Goal: Find specific page/section

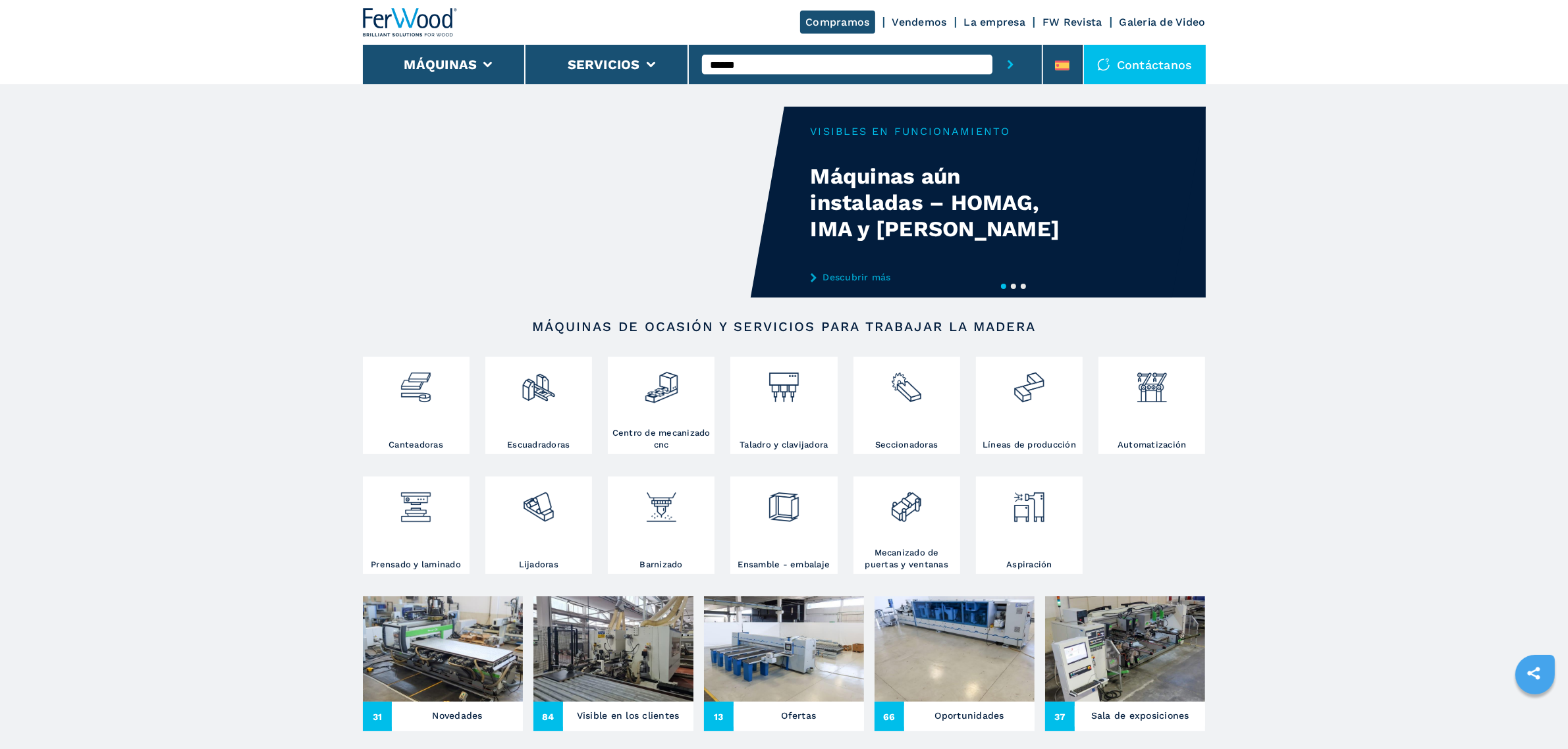
type input "******"
click at [993, 45] on button "submit-button" at bounding box center [1011, 64] width 37 height 39
click at [800, 90] on div "008188" at bounding box center [847, 86] width 291 height 23
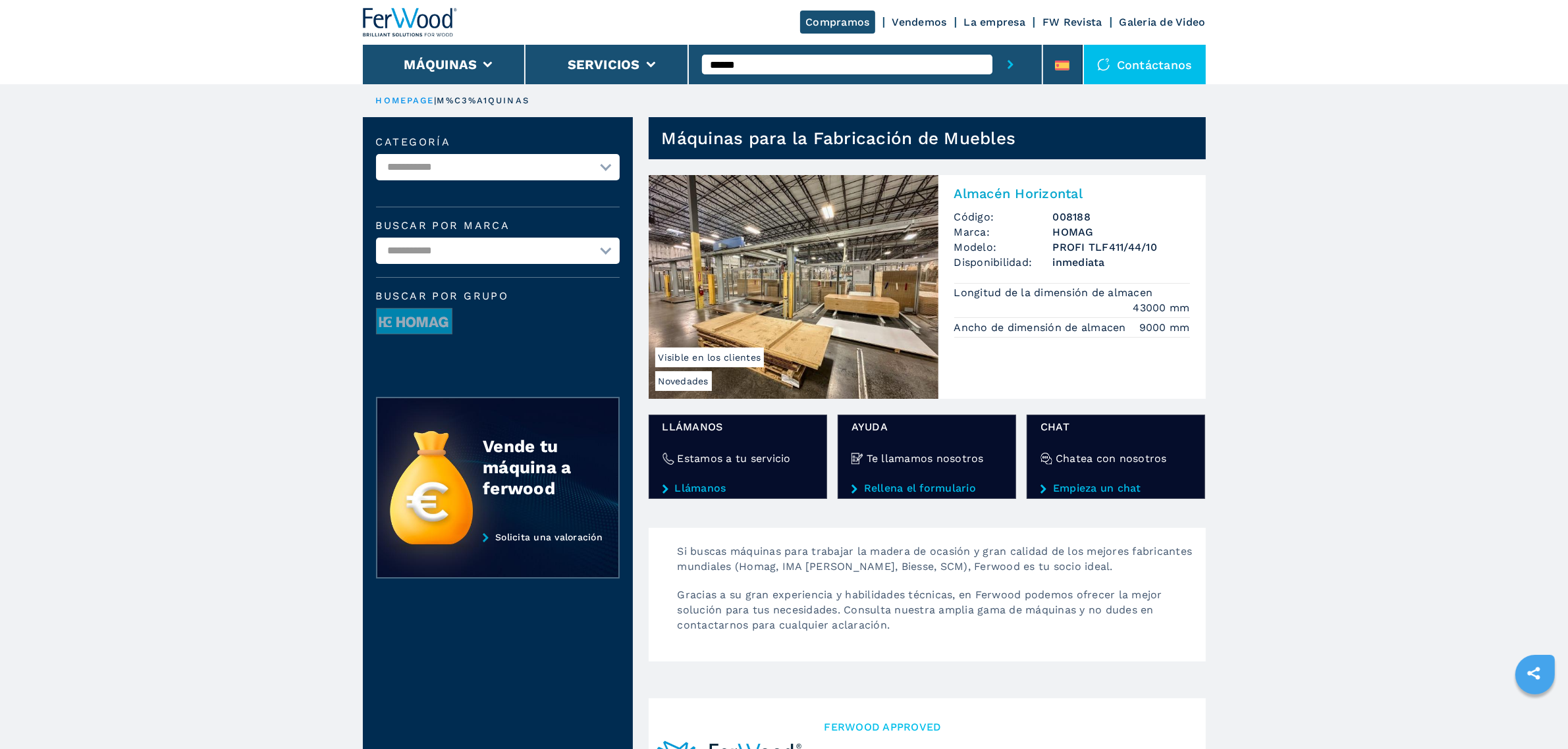
click at [844, 245] on img at bounding box center [793, 287] width 290 height 224
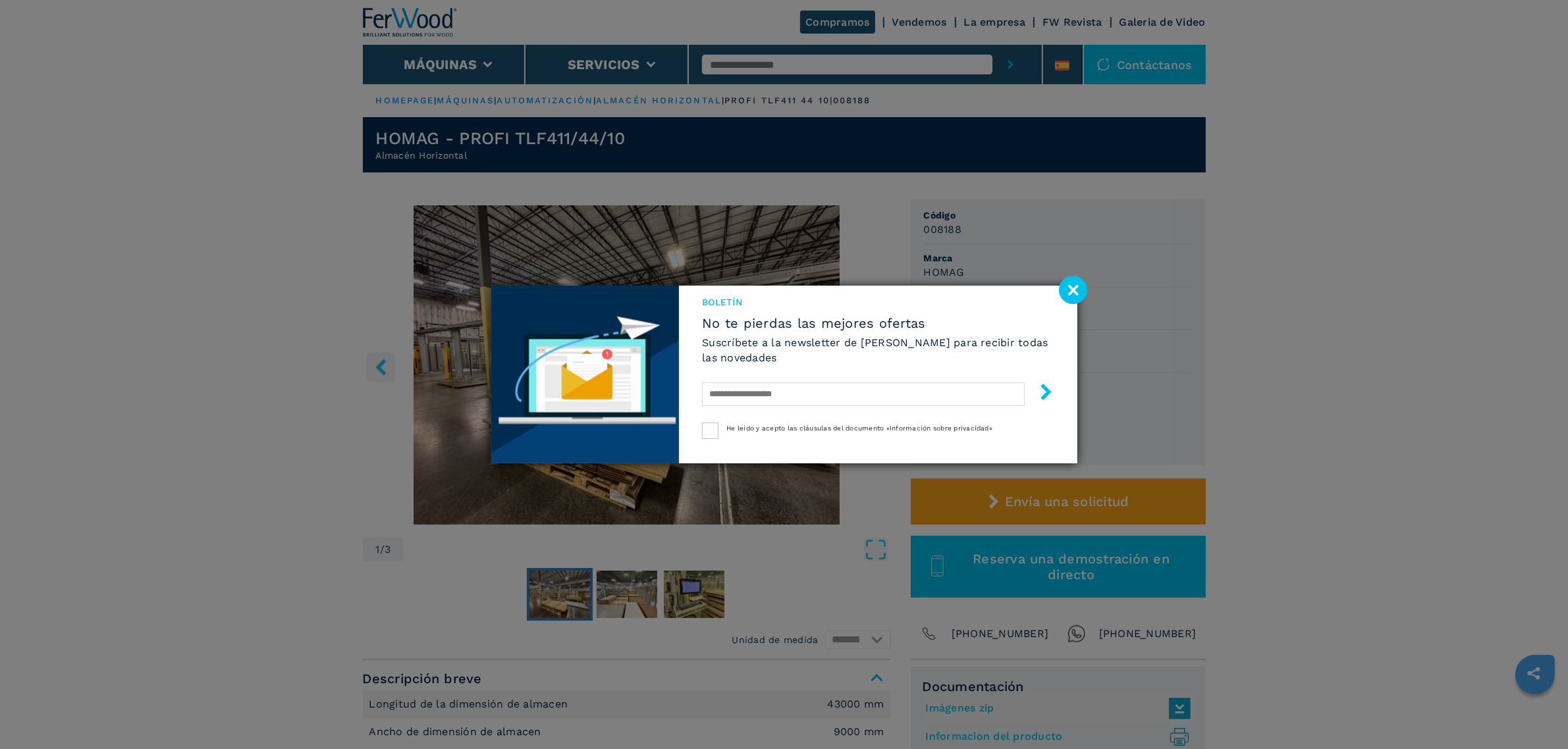
drag, startPoint x: 1072, startPoint y: 291, endPoint x: 1048, endPoint y: 266, distance: 34.7
click at [1072, 291] on image at bounding box center [1073, 290] width 28 height 28
